Goal: Task Accomplishment & Management: Manage account settings

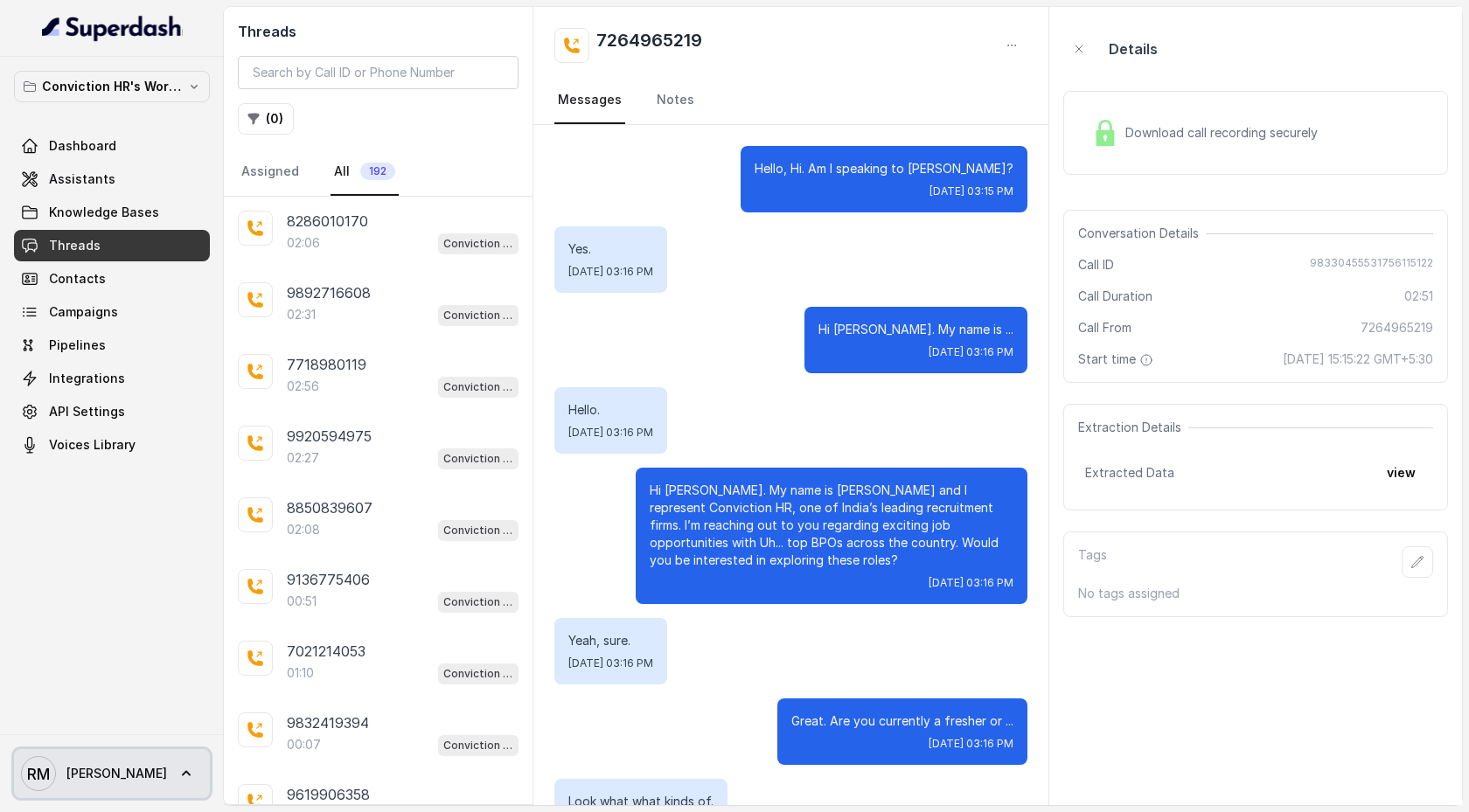
scroll to position [2414, 0]
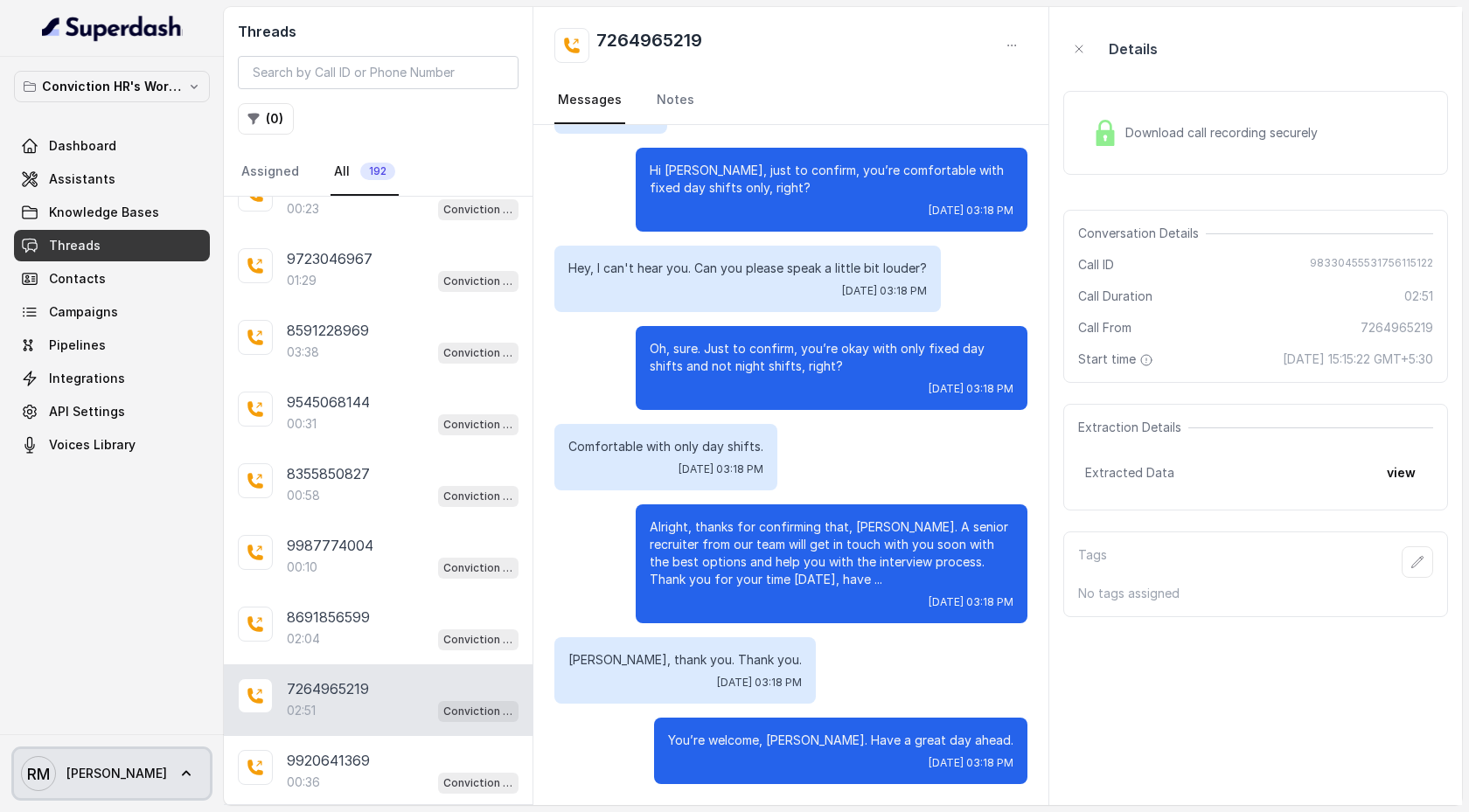
click at [177, 765] on icon at bounding box center [186, 774] width 18 height 18
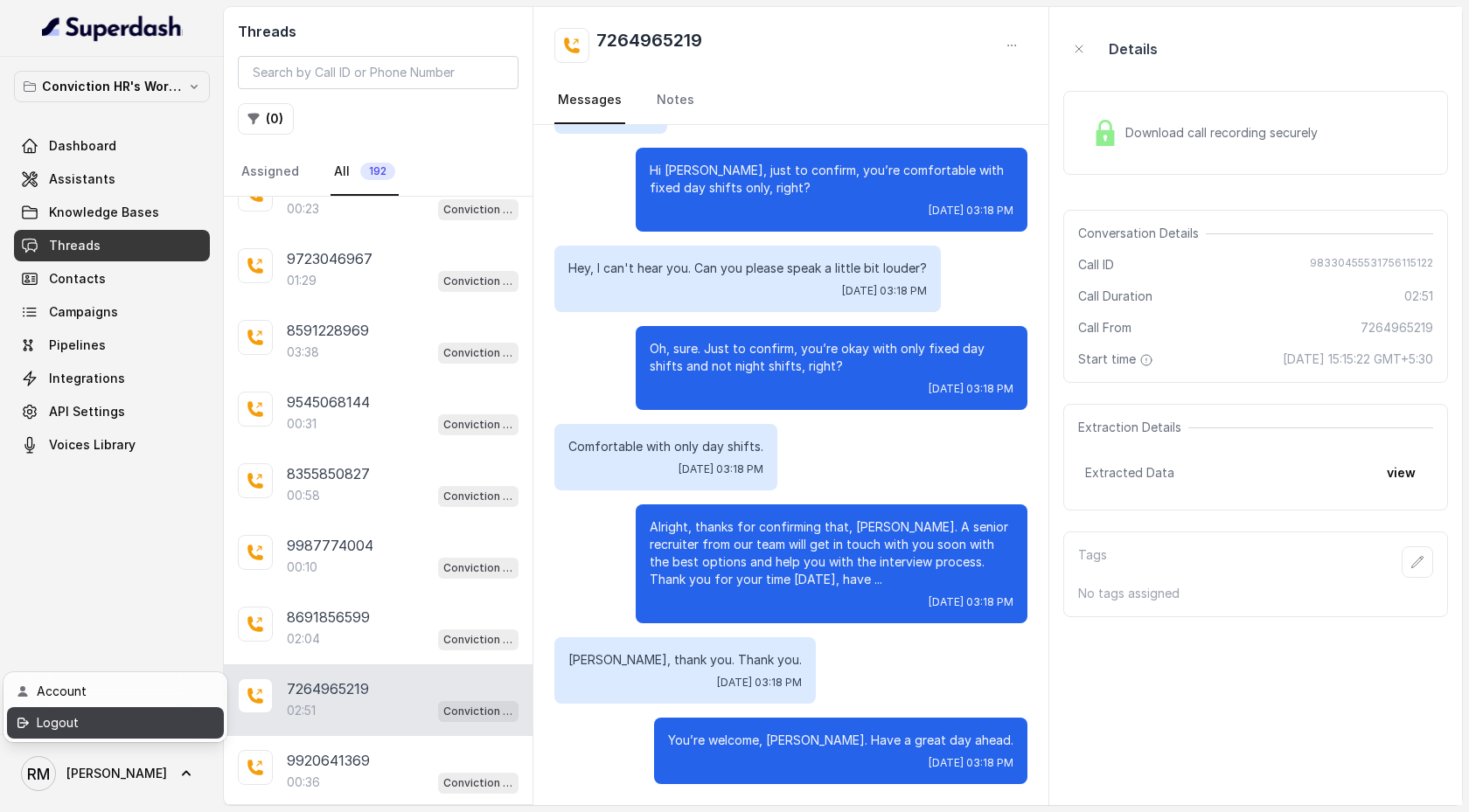
click at [127, 722] on div "Logout" at bounding box center [110, 722] width 148 height 21
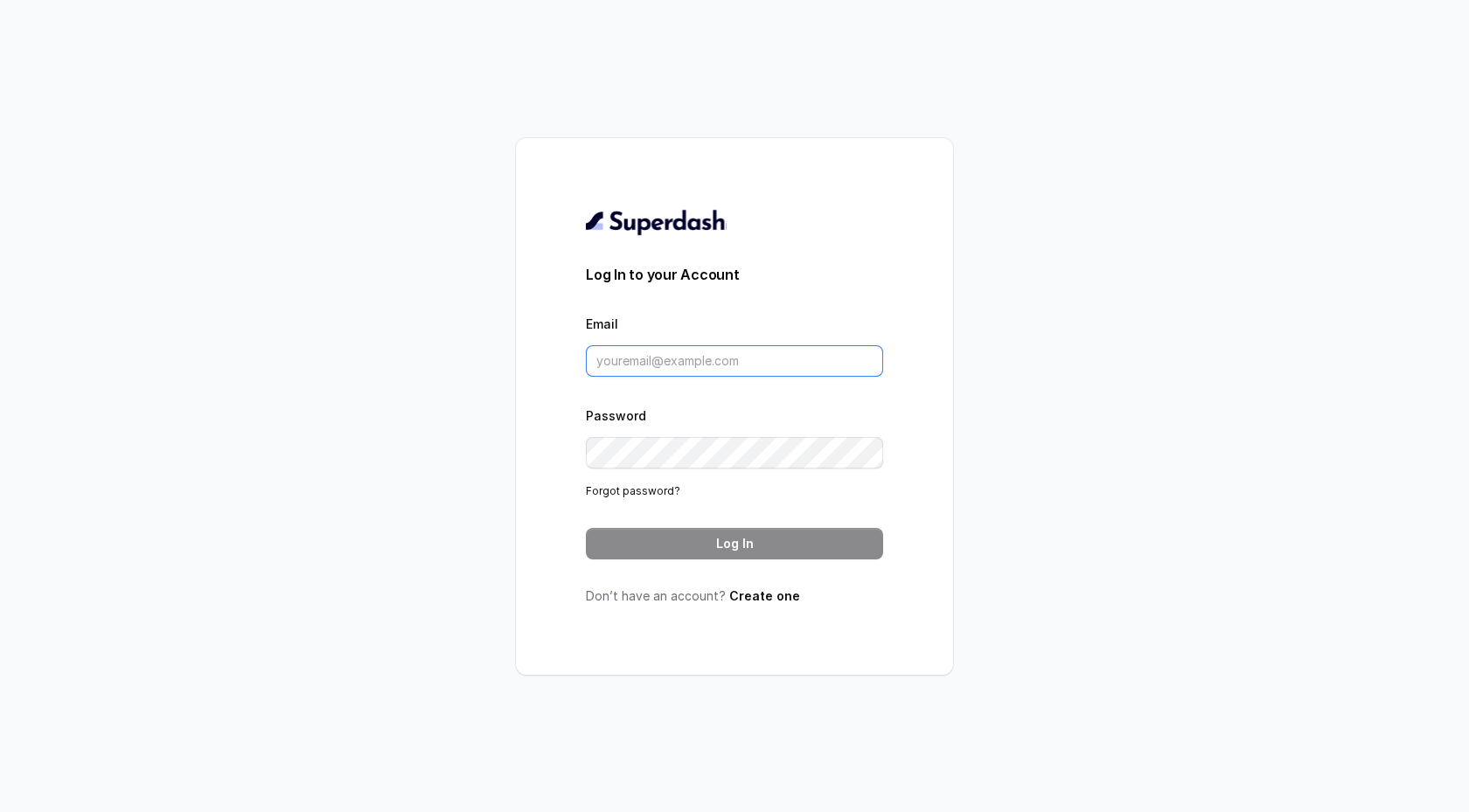
type input "[EMAIL_ADDRESS][DOMAIN_NAME]"
click at [730, 365] on input "[EMAIL_ADDRESS][DOMAIN_NAME]" at bounding box center [734, 361] width 298 height 32
click at [655, 537] on button "Log In" at bounding box center [734, 544] width 298 height 32
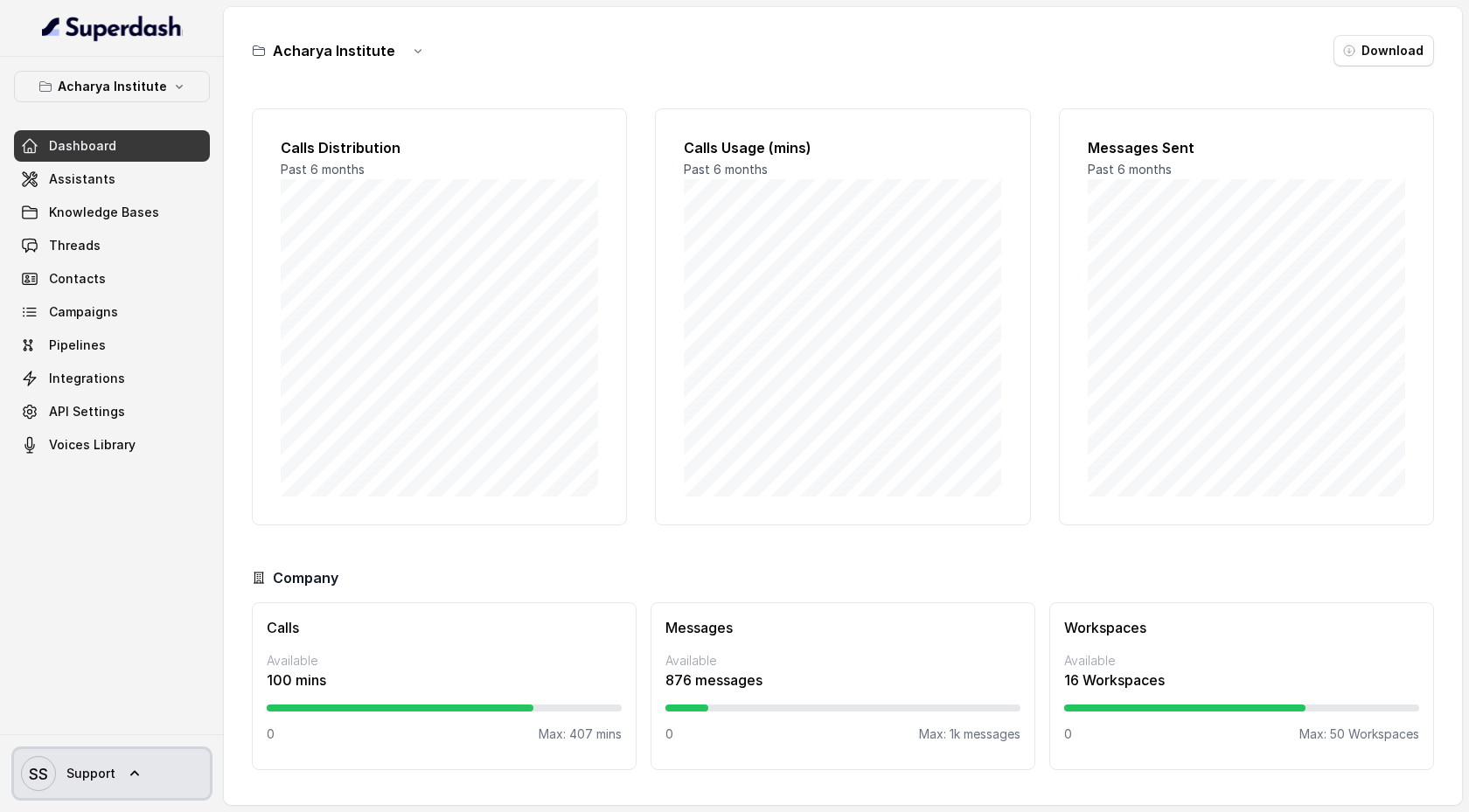
click at [133, 767] on icon at bounding box center [134, 774] width 18 height 18
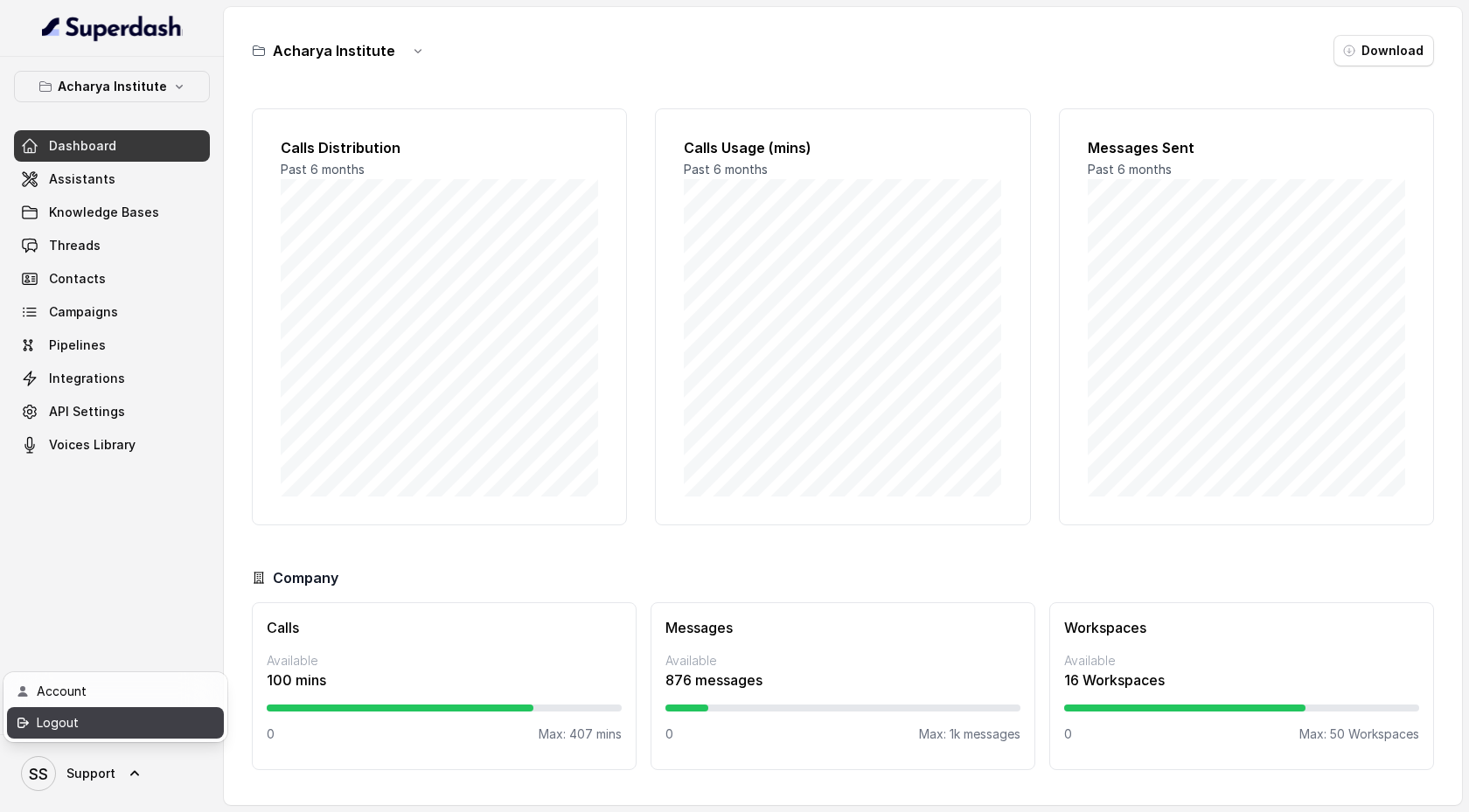
click at [133, 730] on div "Logout" at bounding box center [110, 722] width 148 height 21
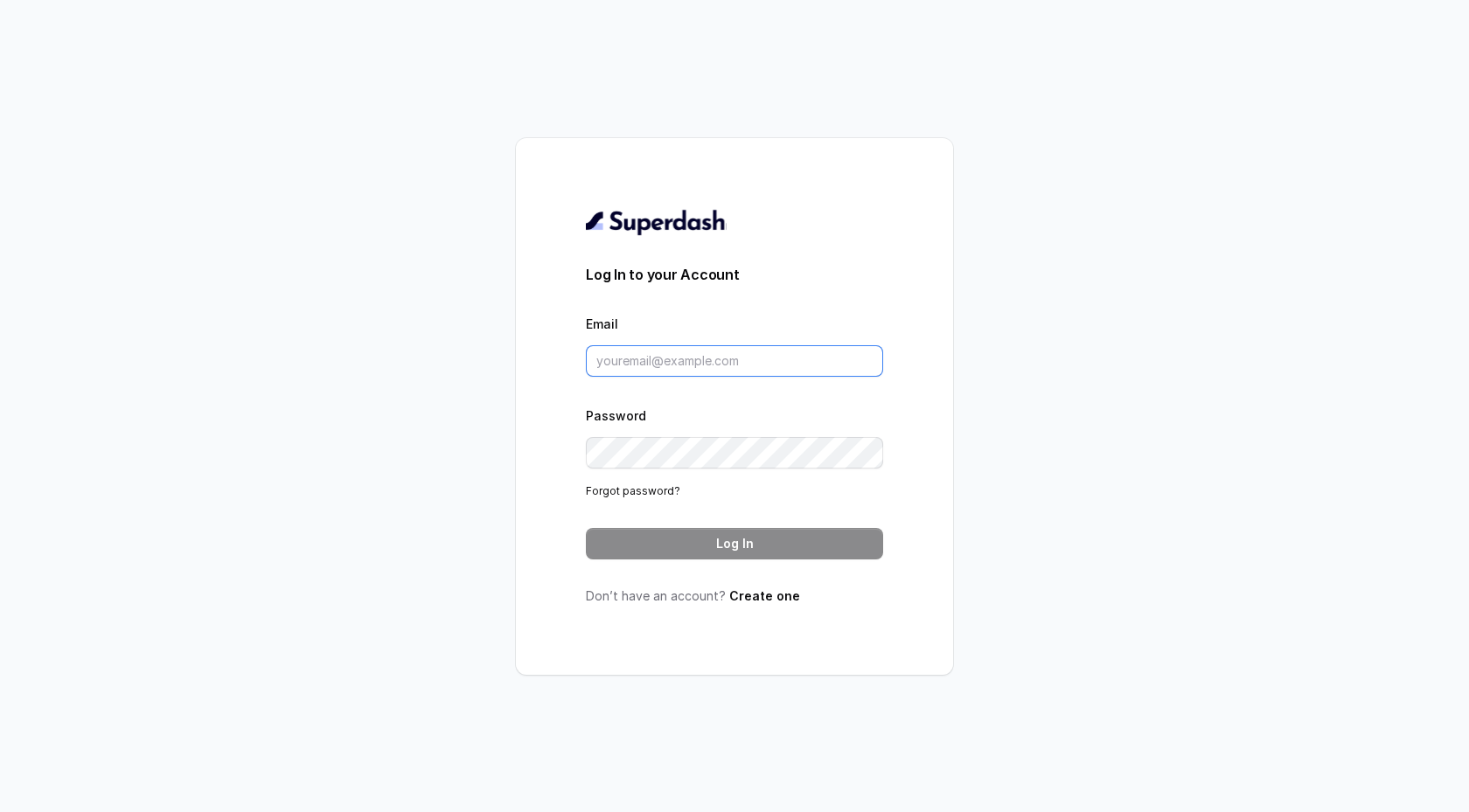
type input "[EMAIL_ADDRESS][DOMAIN_NAME]"
